Goal: Check status: Check status

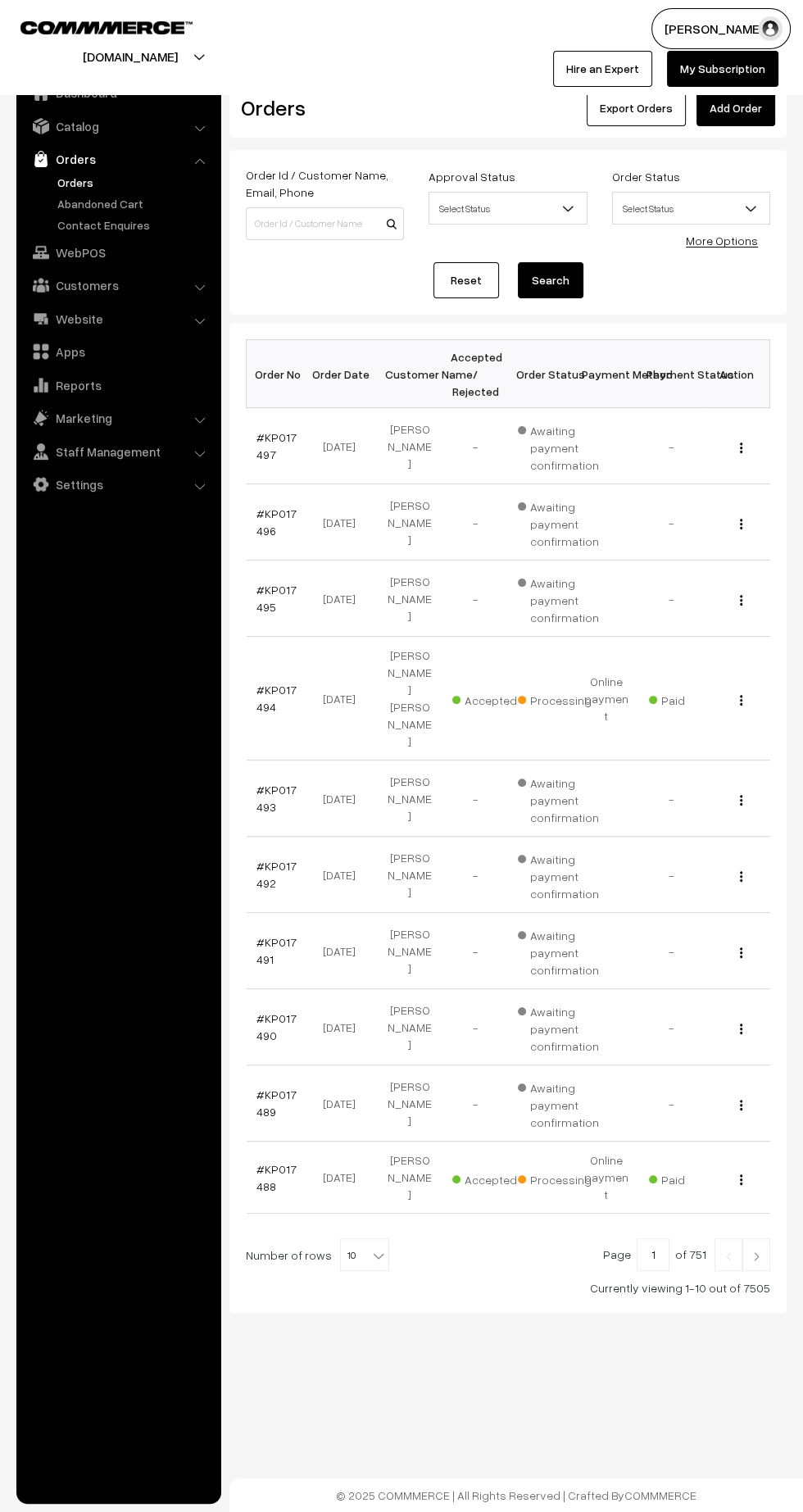
click at [284, 441] on link "#KP017497" at bounding box center [276, 446] width 40 height 32
click at [275, 508] on link "#KP017496" at bounding box center [276, 522] width 40 height 32
